Goal: Task Accomplishment & Management: Use online tool/utility

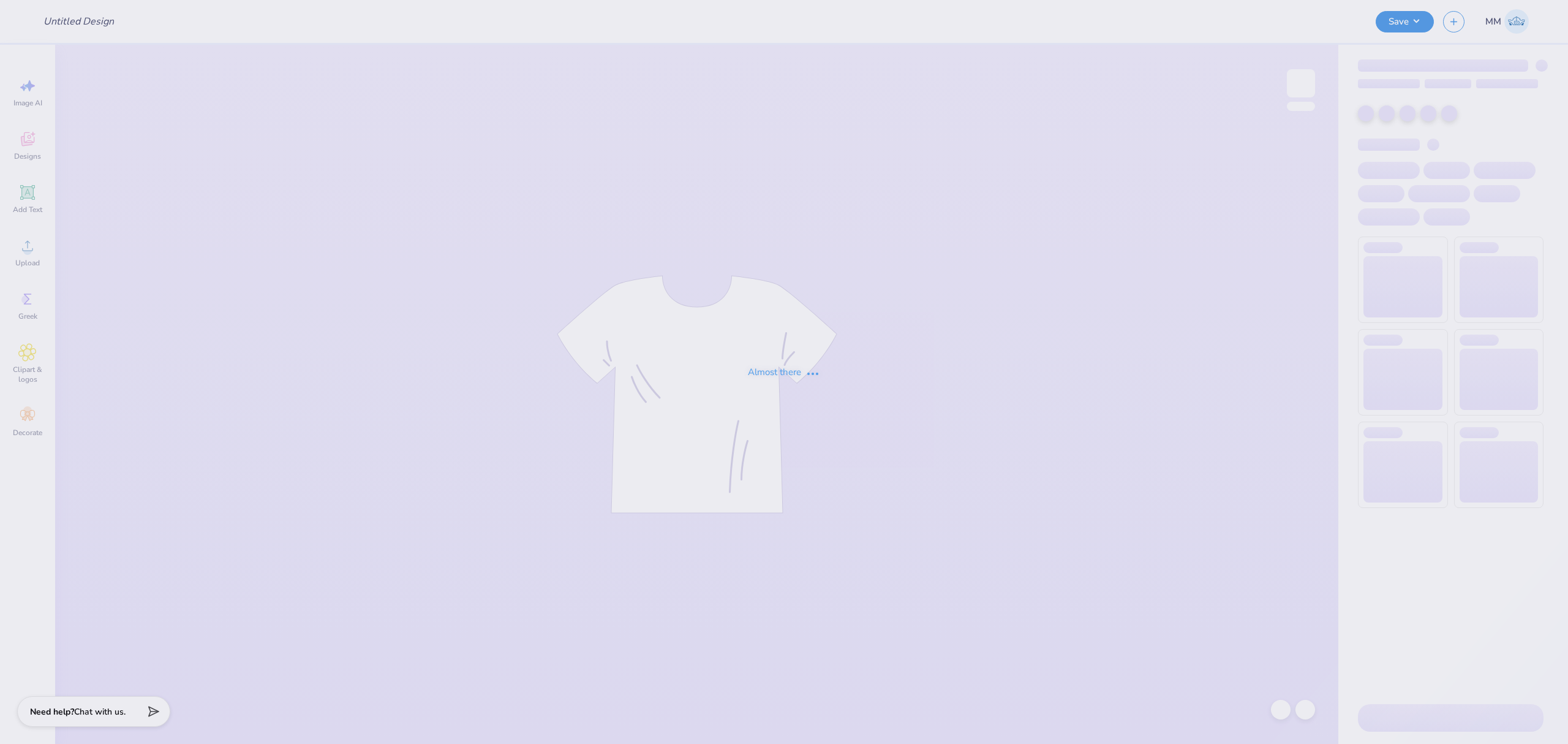
type input "Playa [PERSON_NAME] <> GJWW Swag"
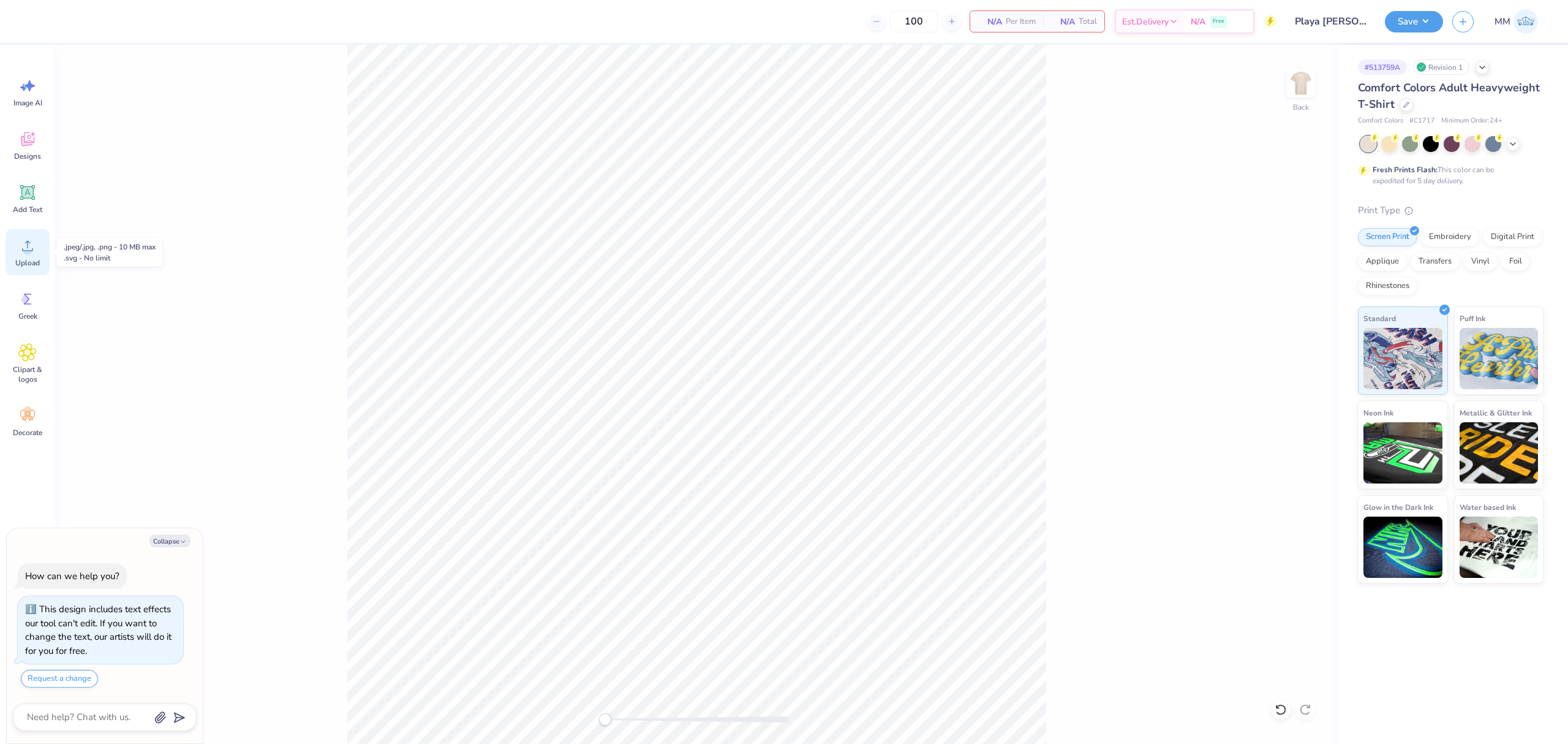
click at [24, 255] on div "Upload" at bounding box center [27, 252] width 44 height 46
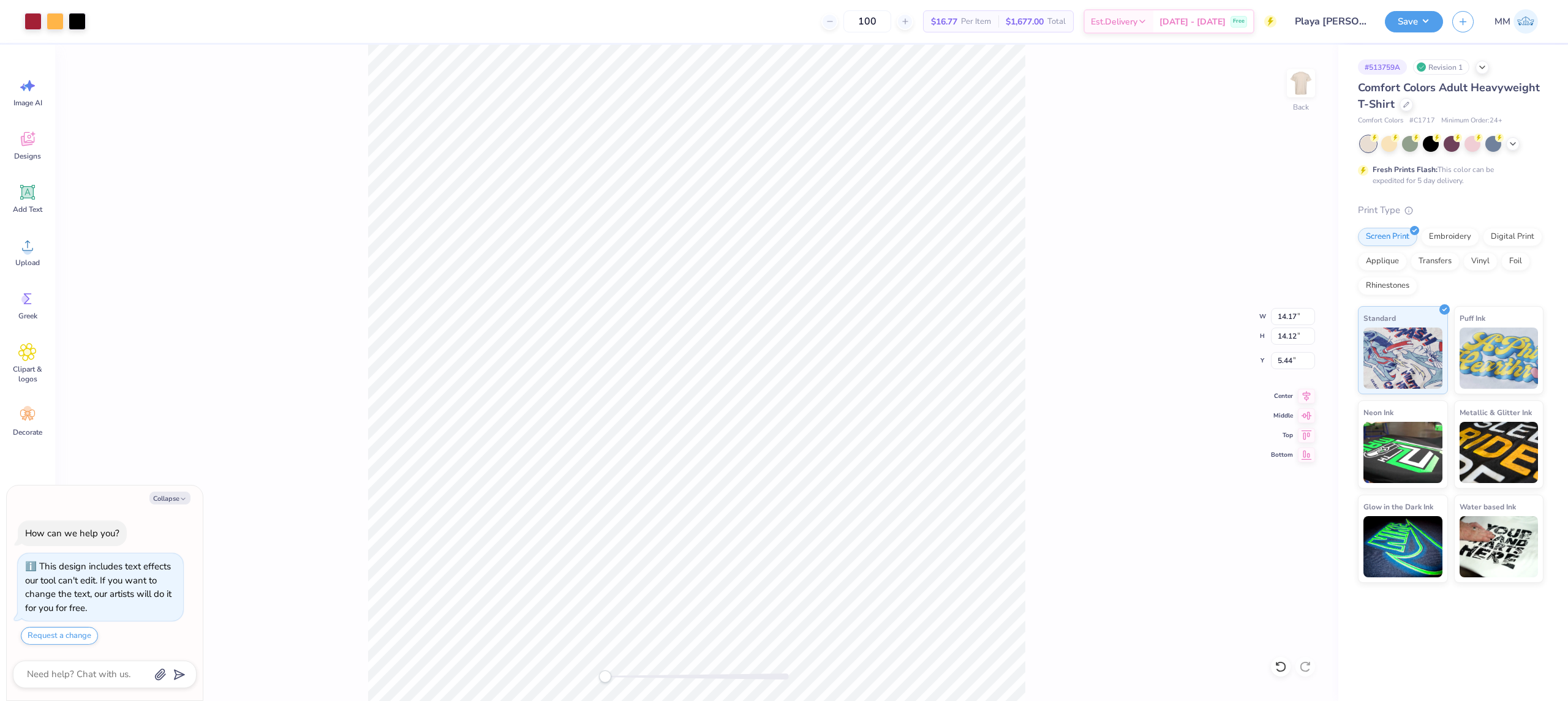
type textarea "x"
click at [1282, 317] on input "14.17" at bounding box center [1293, 317] width 44 height 17
type input "12"
type textarea "x"
click at [1287, 310] on input "6.82" at bounding box center [1293, 317] width 44 height 17
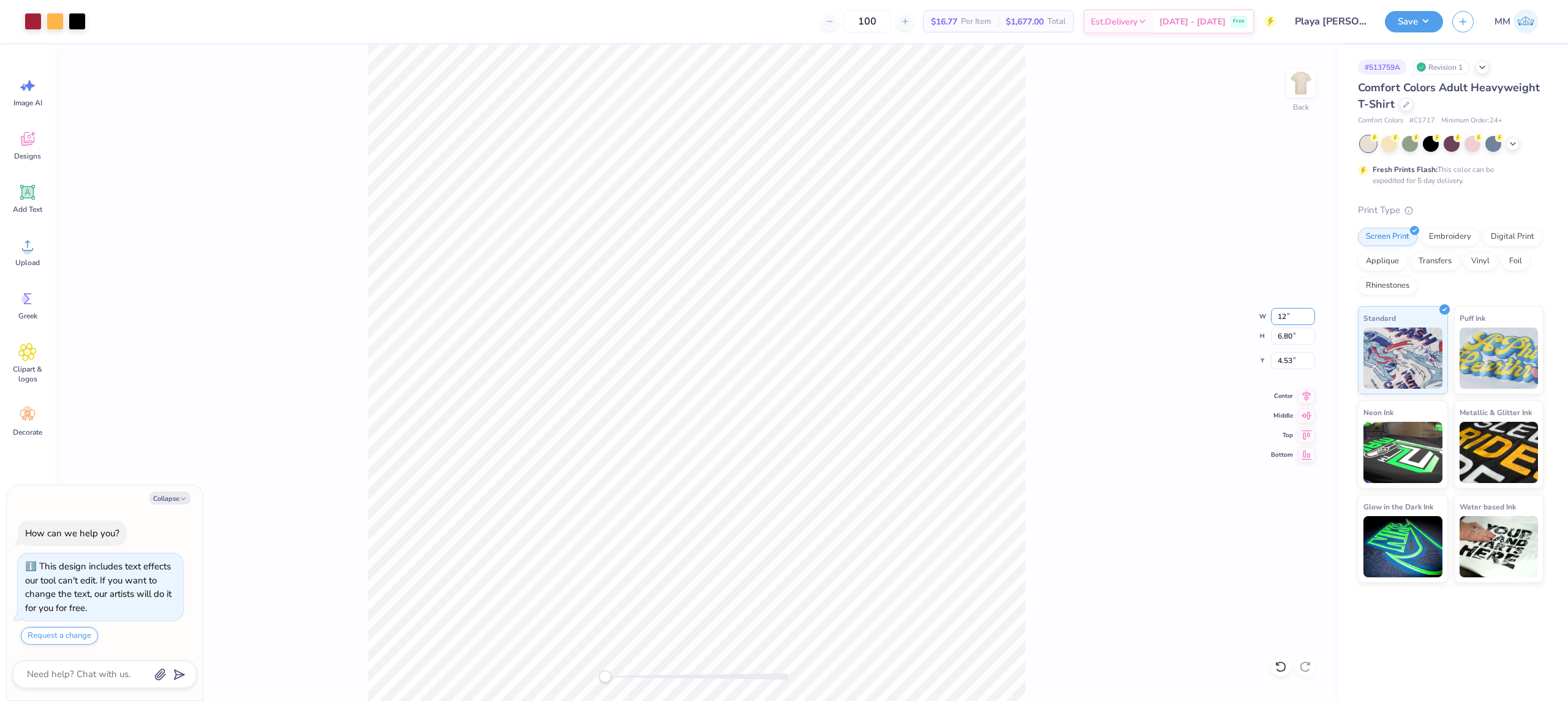
type input "12"
type textarea "x"
click at [1280, 311] on input "14.17" at bounding box center [1293, 317] width 44 height 17
type input "12"
drag, startPoint x: 1047, startPoint y: 409, endPoint x: 1026, endPoint y: 417, distance: 22.5
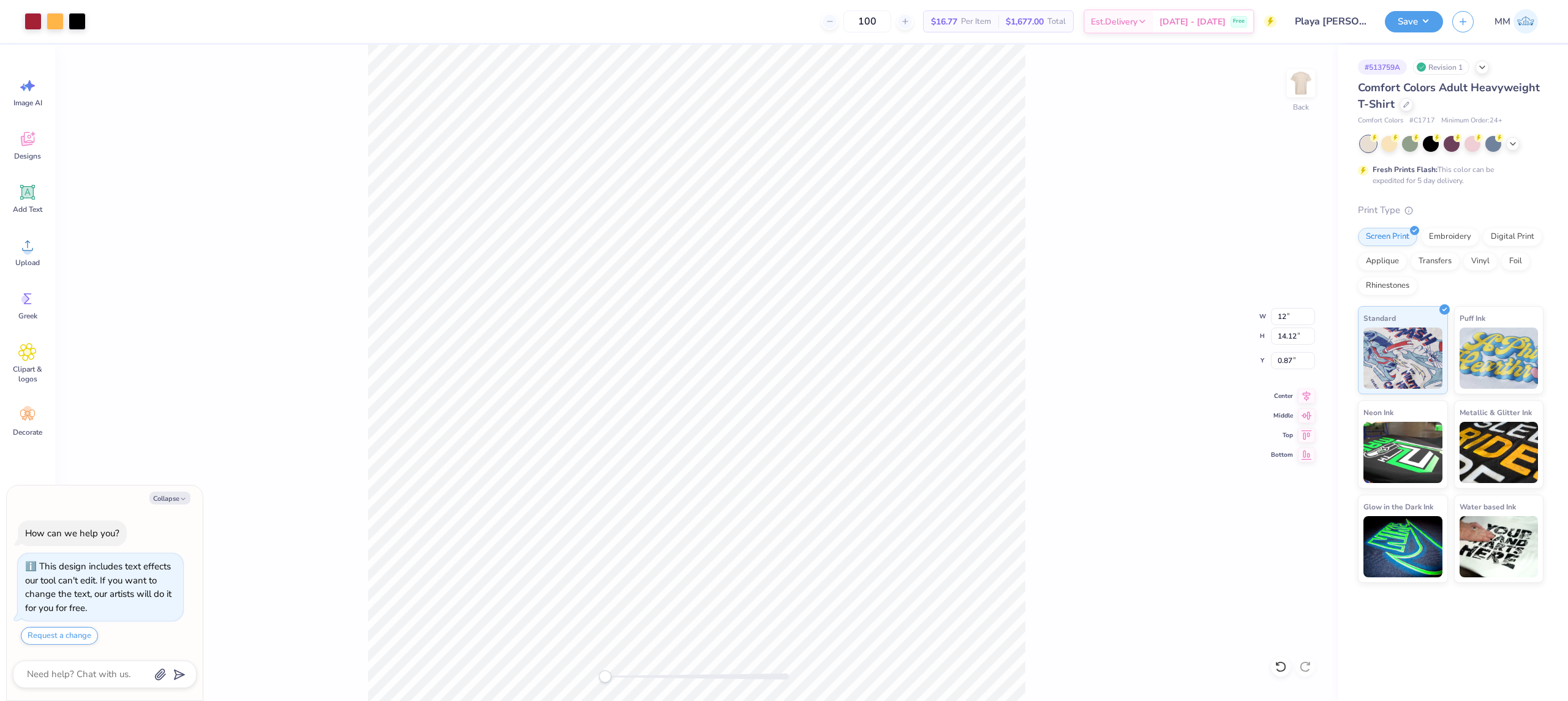
click at [1035, 414] on div "Back W 12 12 " H 14.12 14.12 " Y 0.87 0.87 " Center Middle Top Bottom" at bounding box center [697, 373] width 1283 height 656
click at [1035, 373] on div "Back W 10.16 10.16 " H 10.13 10.13 " Y 2.87 2.87 " Center [GEOGRAPHIC_DATA]" at bounding box center [697, 373] width 1283 height 656
click at [1305, 393] on icon at bounding box center [1307, 394] width 17 height 14
click at [1119, 412] on div "Back W 10.16 10.16 " H 10.13 10.13 " Y 2.87 2.87 " Center [GEOGRAPHIC_DATA]" at bounding box center [697, 373] width 1283 height 656
type textarea "x"
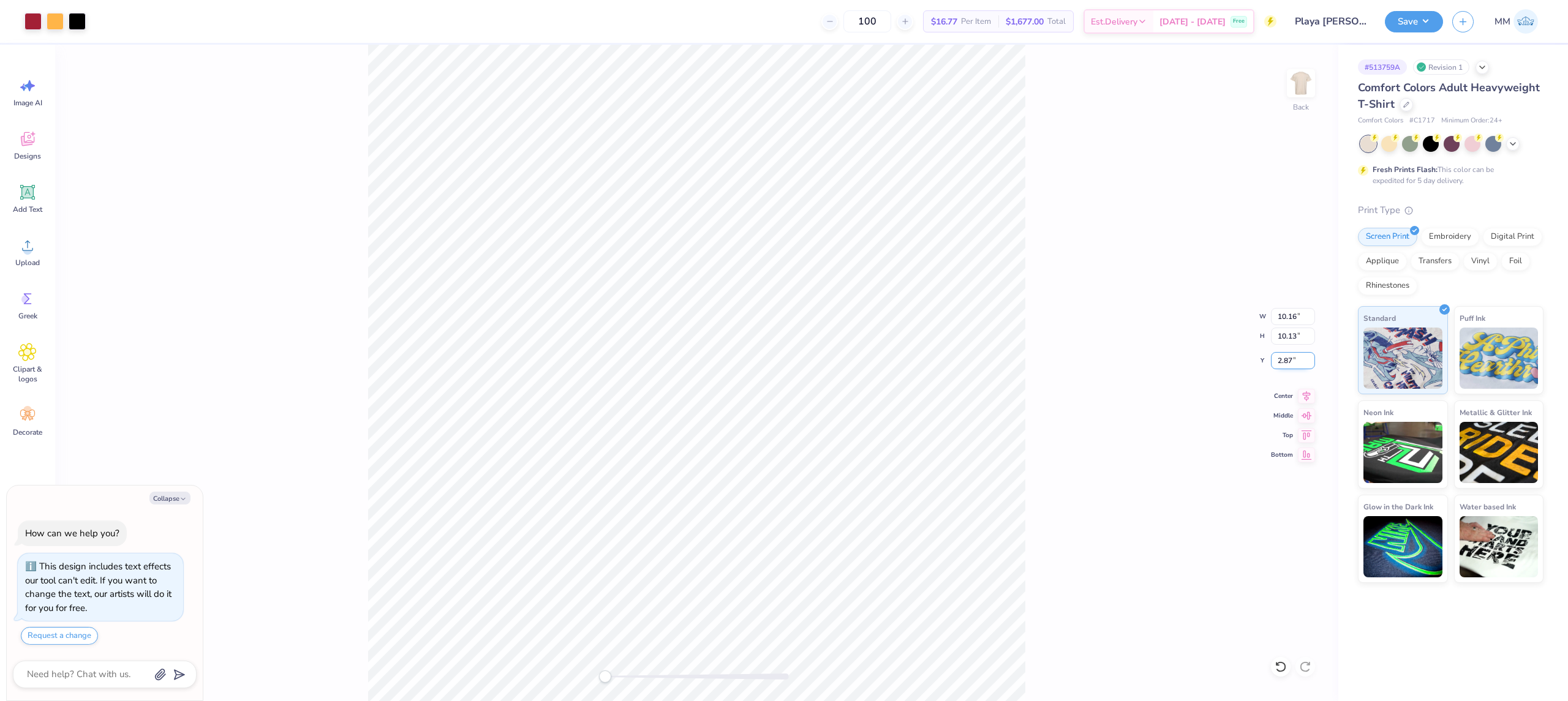
click at [1289, 355] on input "2.87" at bounding box center [1293, 361] width 44 height 17
type input "3"
click at [23, 191] on icon at bounding box center [27, 192] width 11 height 11
type textarea "x"
type input "5.59"
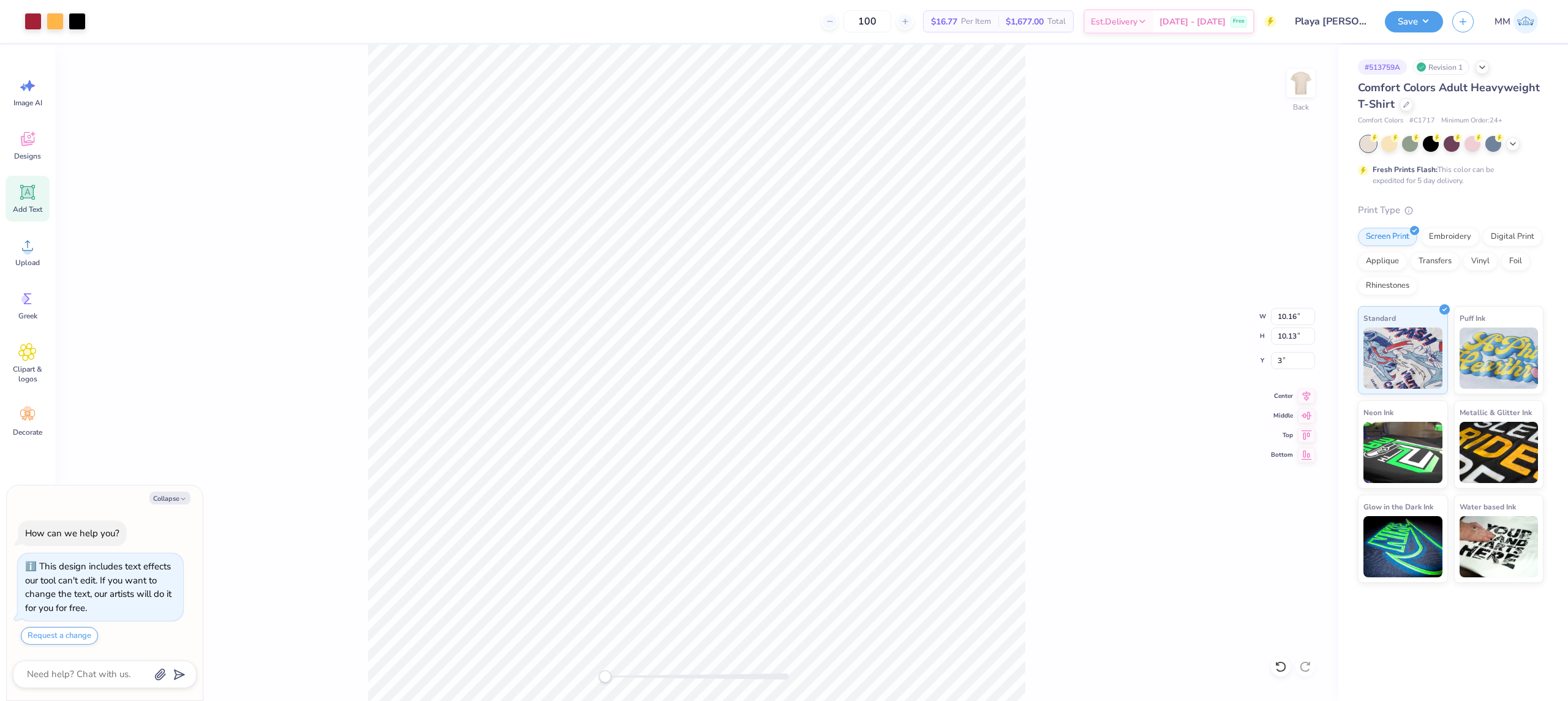
type input "1.62"
type input "11.69"
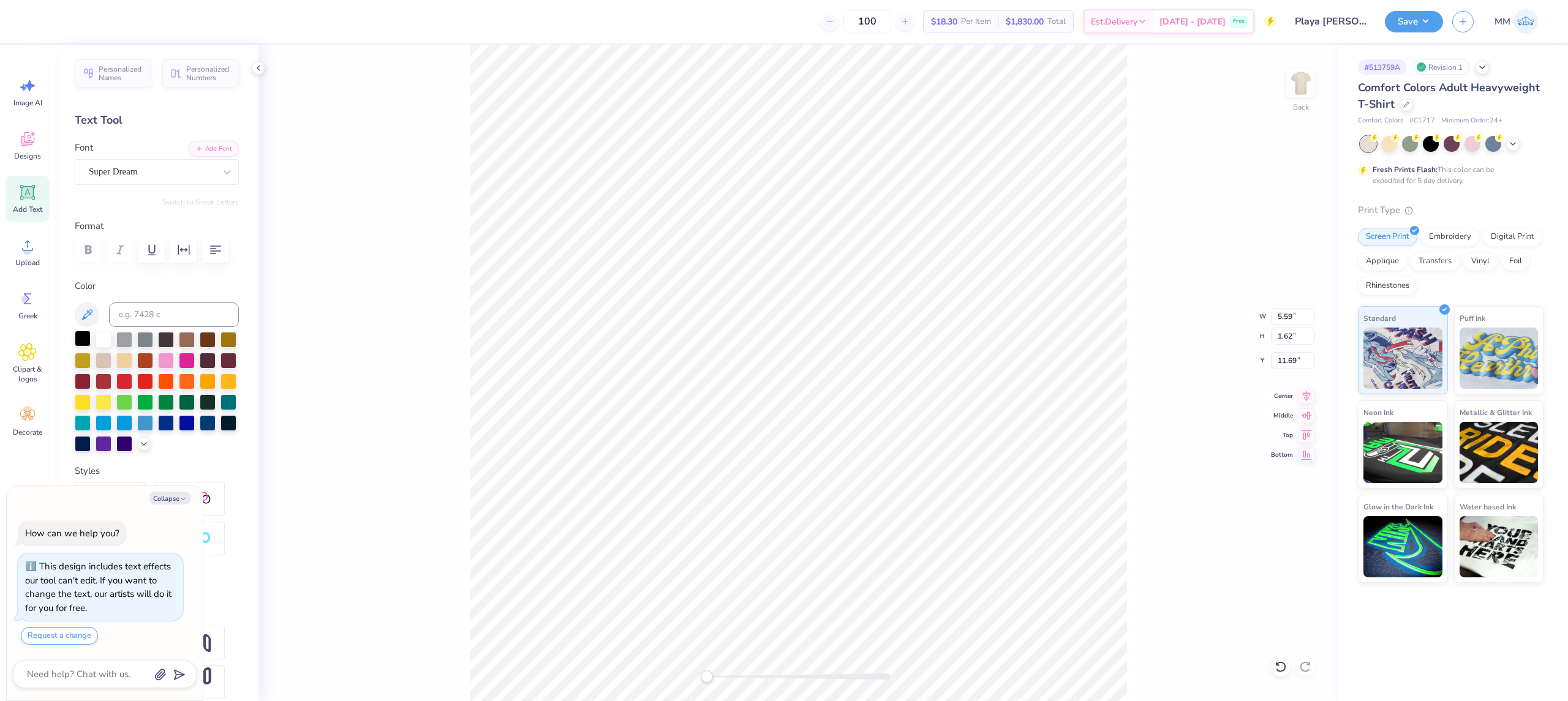
click at [81, 346] on div at bounding box center [82, 338] width 16 height 16
click at [1304, 393] on icon at bounding box center [1307, 394] width 8 height 11
type textarea "x"
type input "12.00"
type input "11.96"
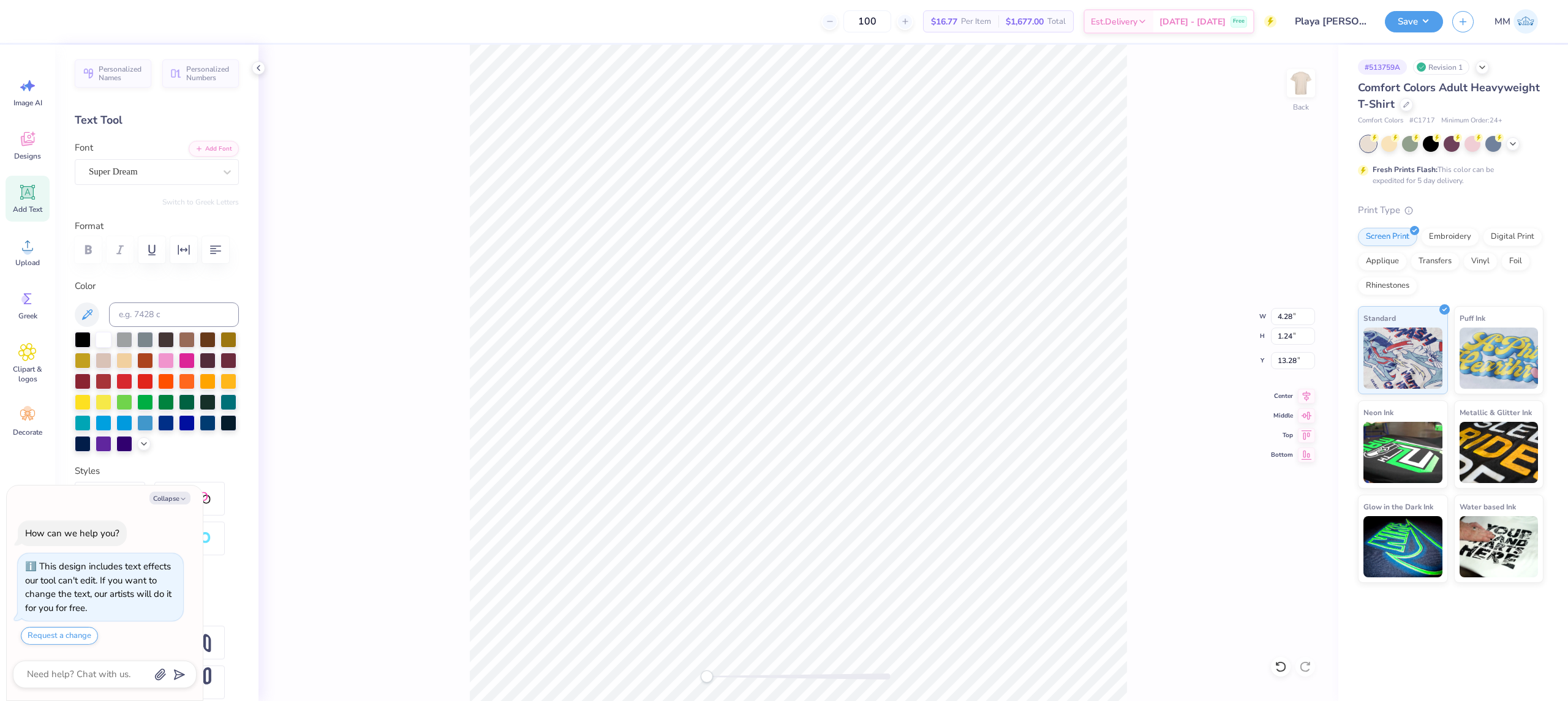
type input "2.08"
type textarea "x"
type input "4.28"
type input "1.24"
type input "14.87"
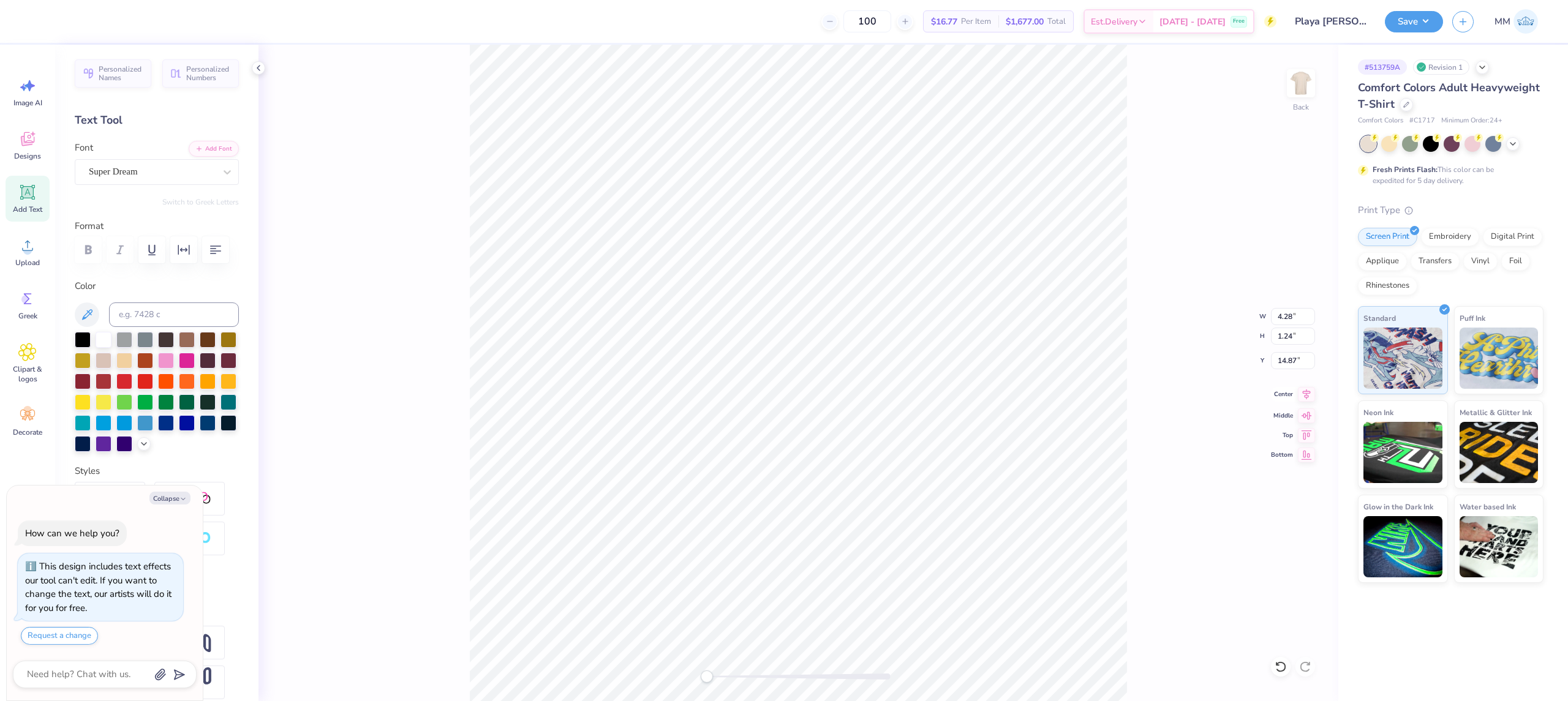
click at [1304, 390] on icon at bounding box center [1307, 394] width 17 height 14
type textarea "x"
type input "12.00"
type input "11.96"
type input "2.08"
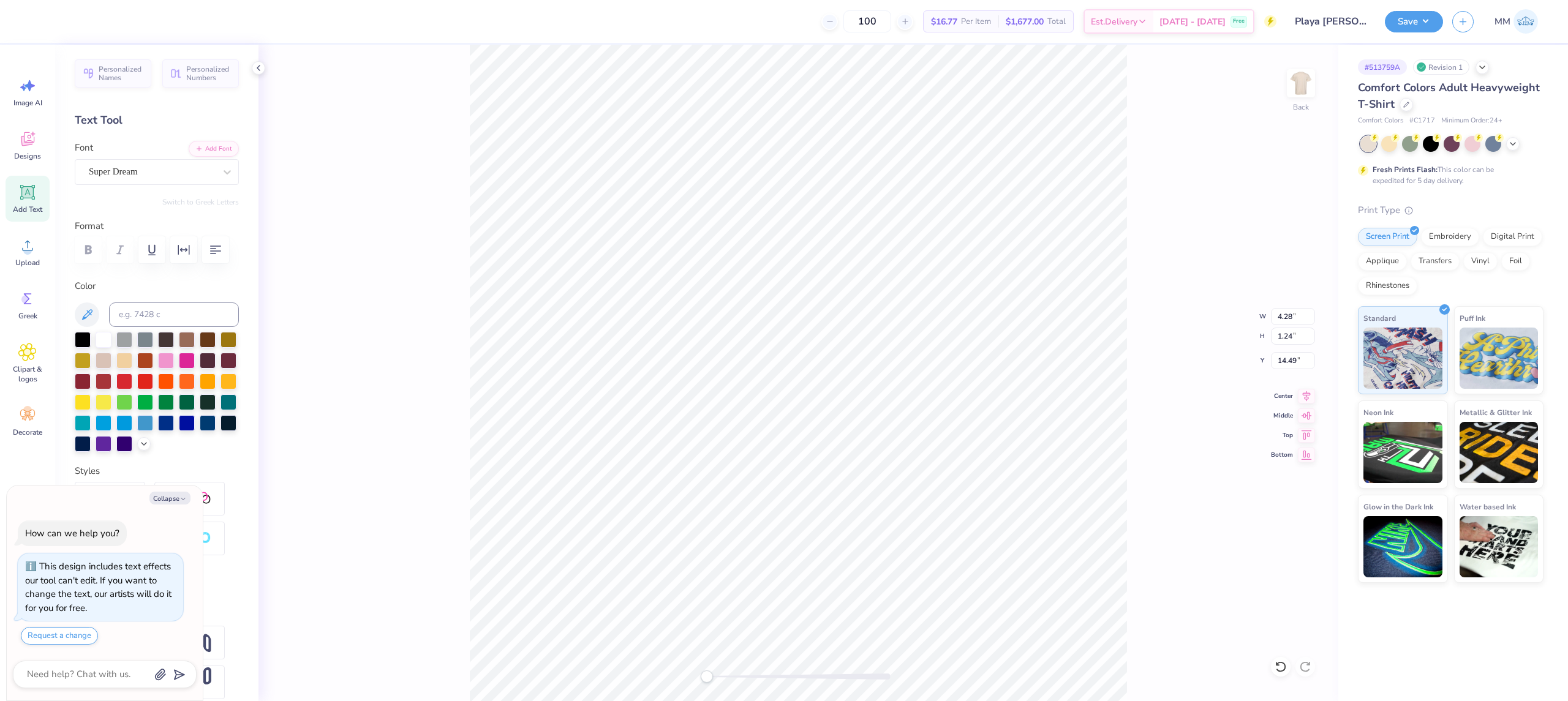
type textarea "x"
type input "12.00"
type input "11.96"
type input "2.08"
click at [1285, 317] on input "12.00" at bounding box center [1293, 317] width 44 height 17
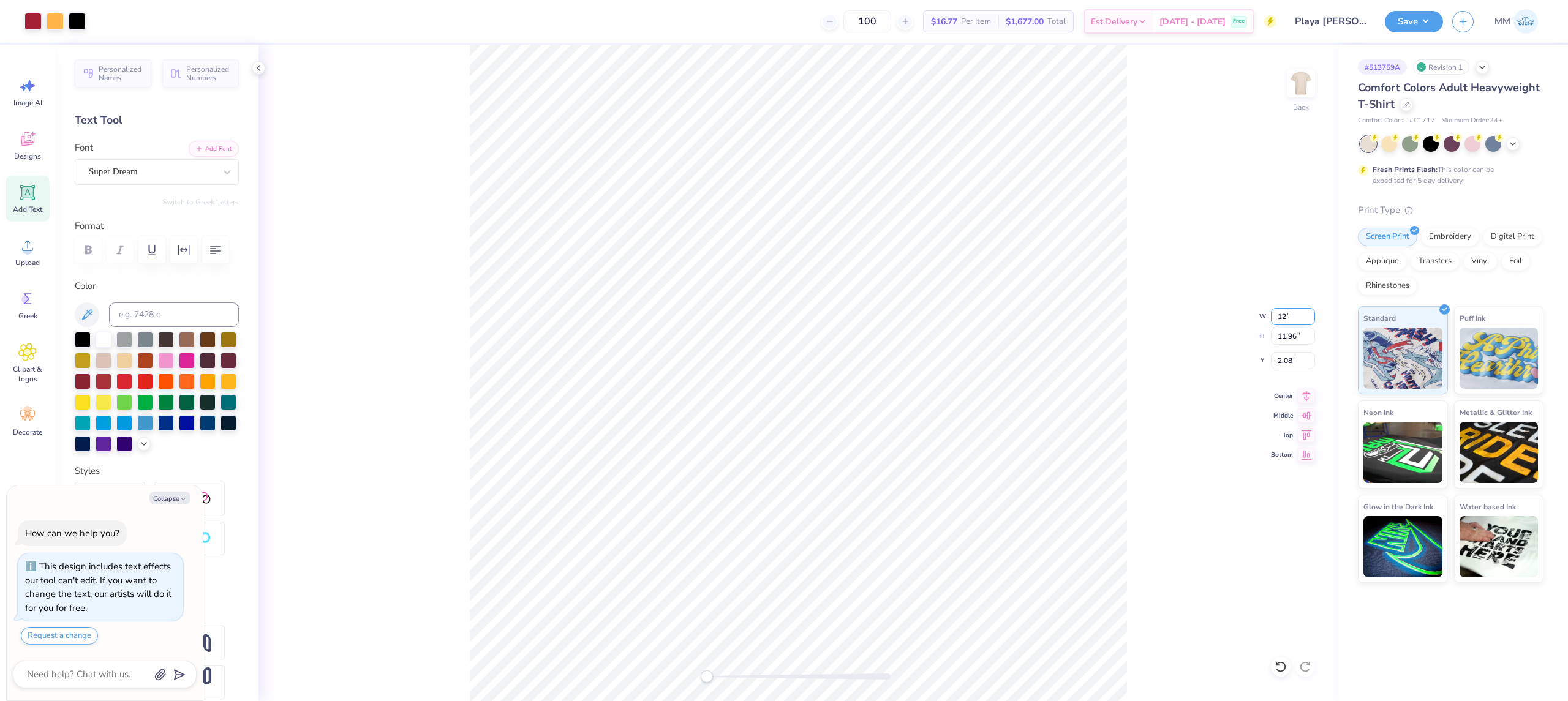
type input "12"
type textarea "x"
click at [1291, 317] on input "12.00" at bounding box center [1293, 317] width 44 height 17
type input "13"
type textarea "x"
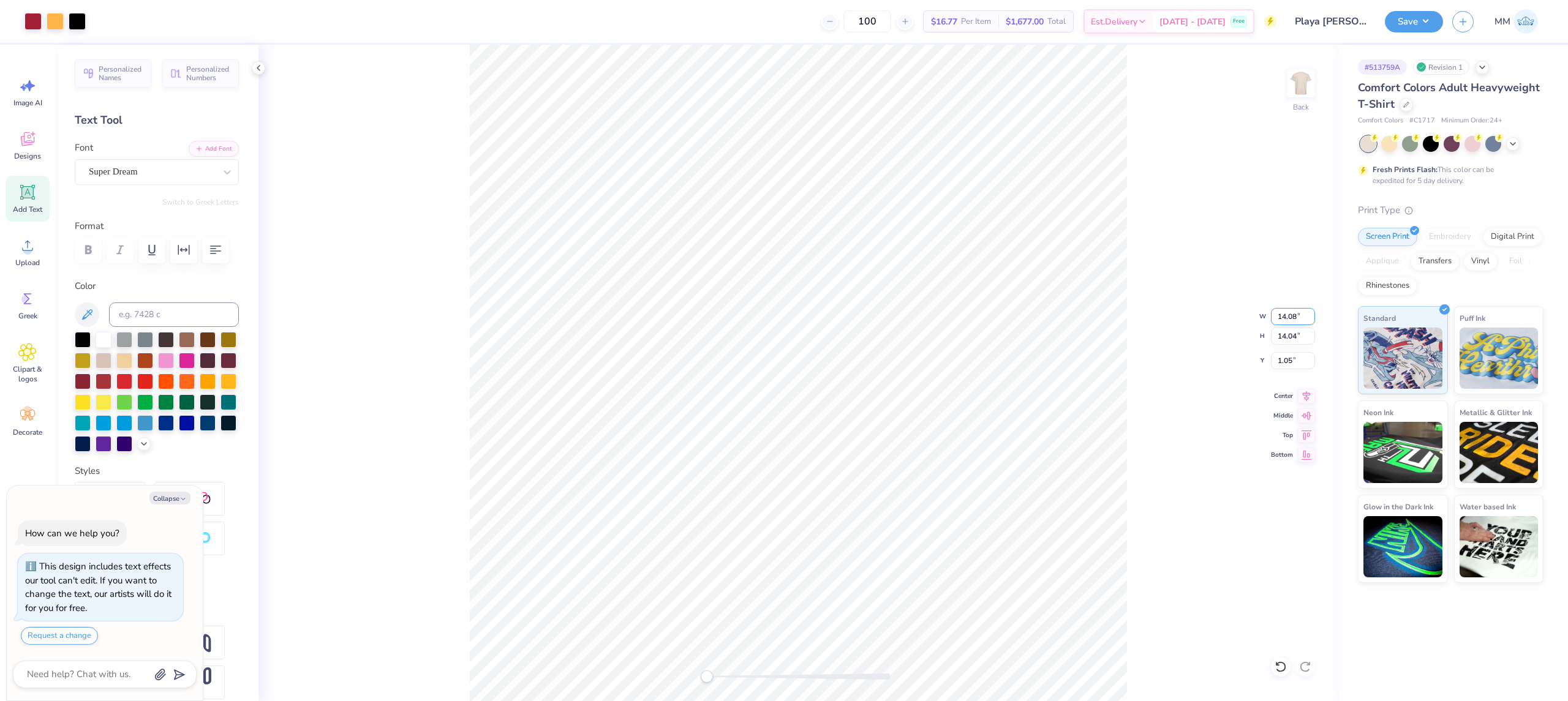
click at [1290, 310] on input "14.08" at bounding box center [1293, 317] width 44 height 17
type input "12"
click at [1302, 393] on icon at bounding box center [1307, 394] width 17 height 14
type textarea "x"
click at [1286, 314] on input "12.00" at bounding box center [1293, 317] width 44 height 17
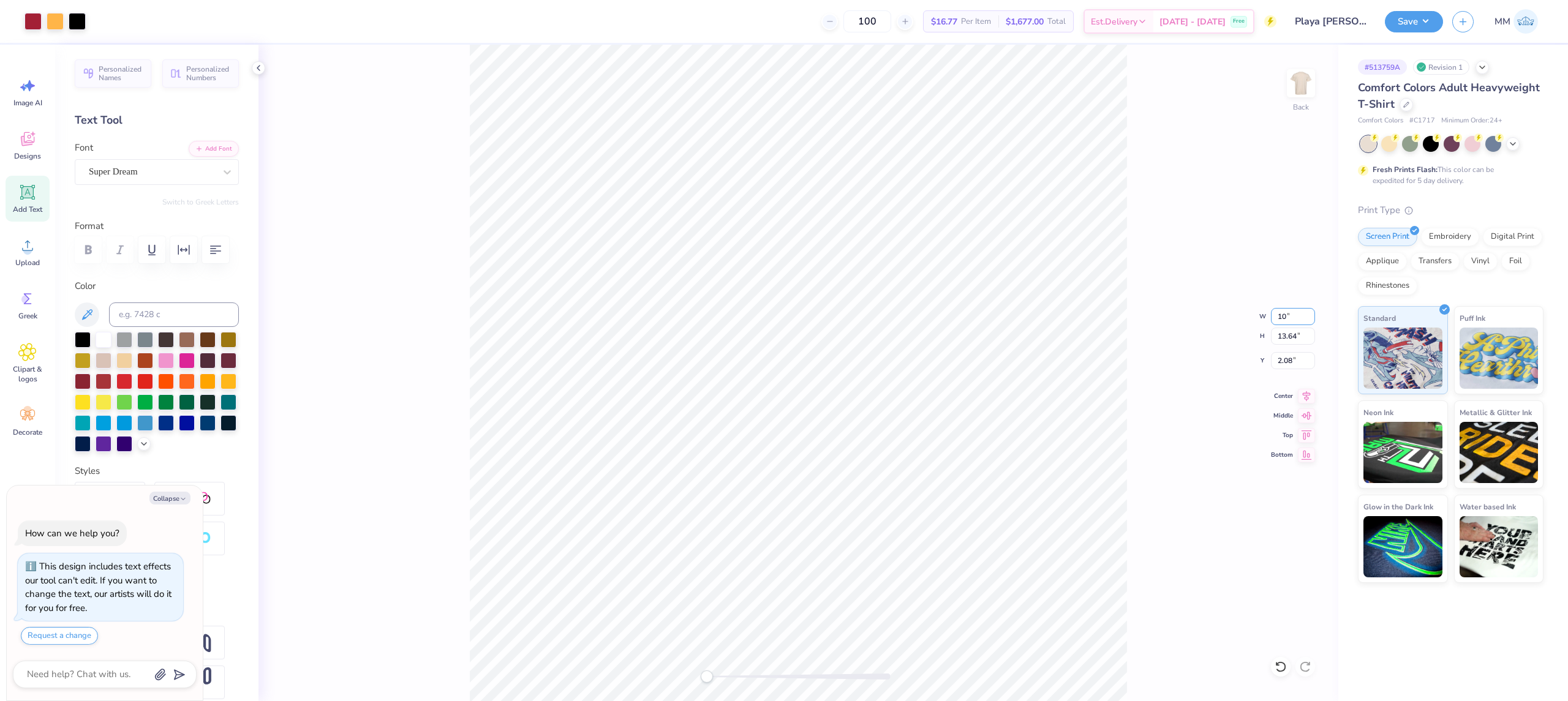
type input "10"
type textarea "x"
type input "8.33"
type input "10.45"
type input "4.05"
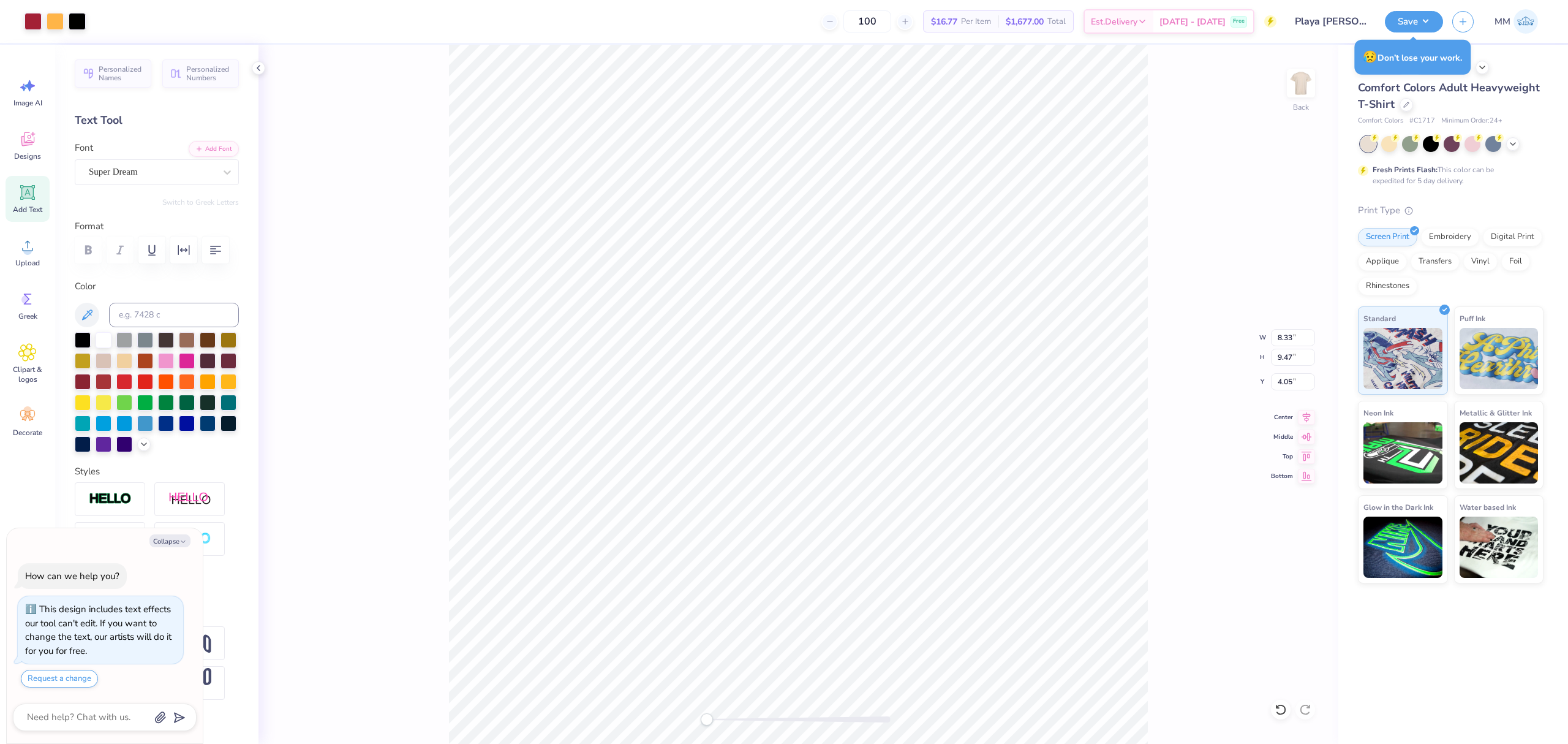
type textarea "x"
